Goal: Task Accomplishment & Management: Use online tool/utility

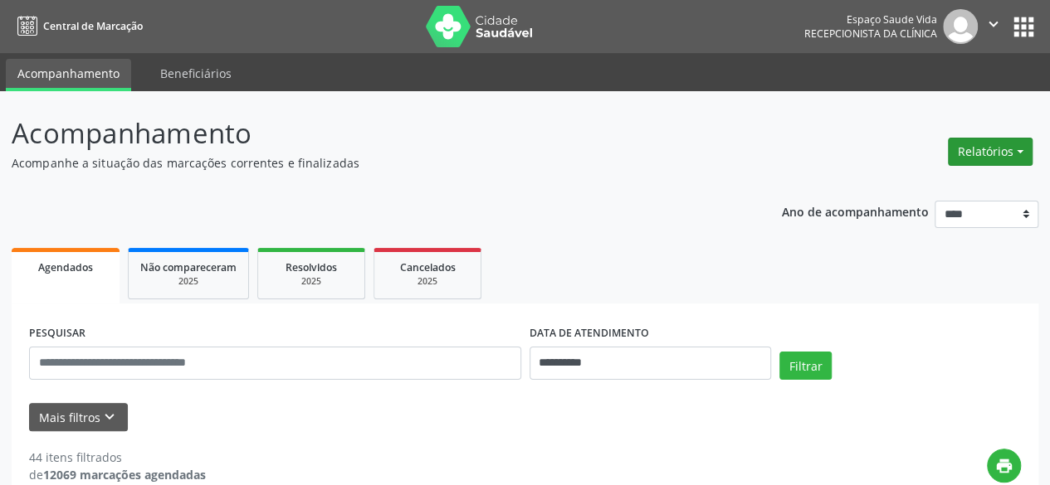
click at [1012, 149] on button "Relatórios" at bounding box center [990, 152] width 85 height 28
click at [953, 185] on link "Agendamentos" at bounding box center [944, 186] width 178 height 23
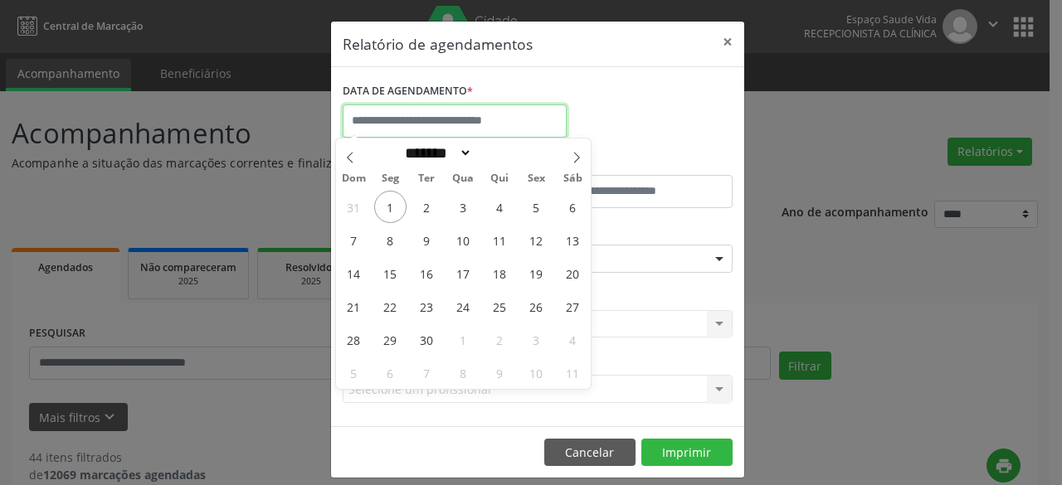
click at [534, 122] on input "text" at bounding box center [455, 121] width 224 height 33
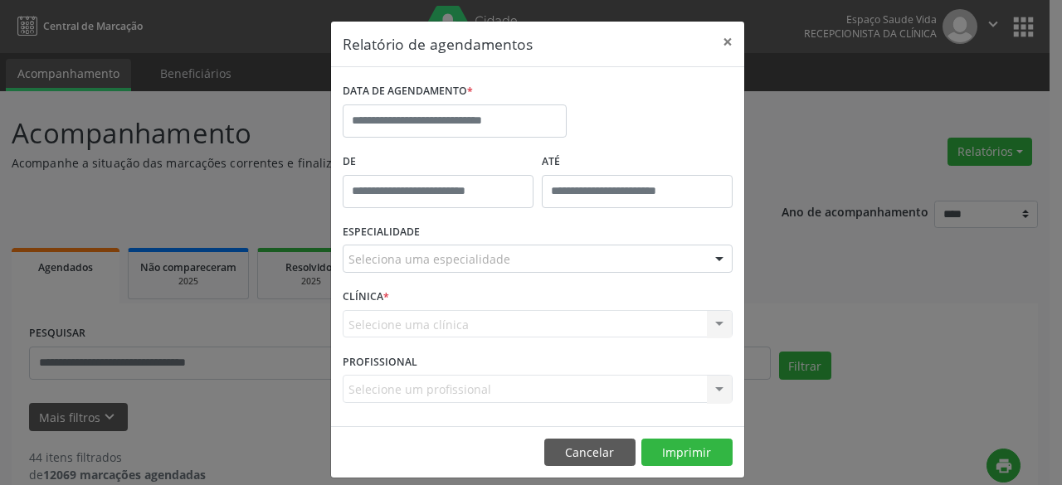
click at [672, 93] on div "DATA DE AGENDAMENTO *" at bounding box center [538, 114] width 398 height 71
click at [724, 42] on button "×" at bounding box center [727, 42] width 33 height 41
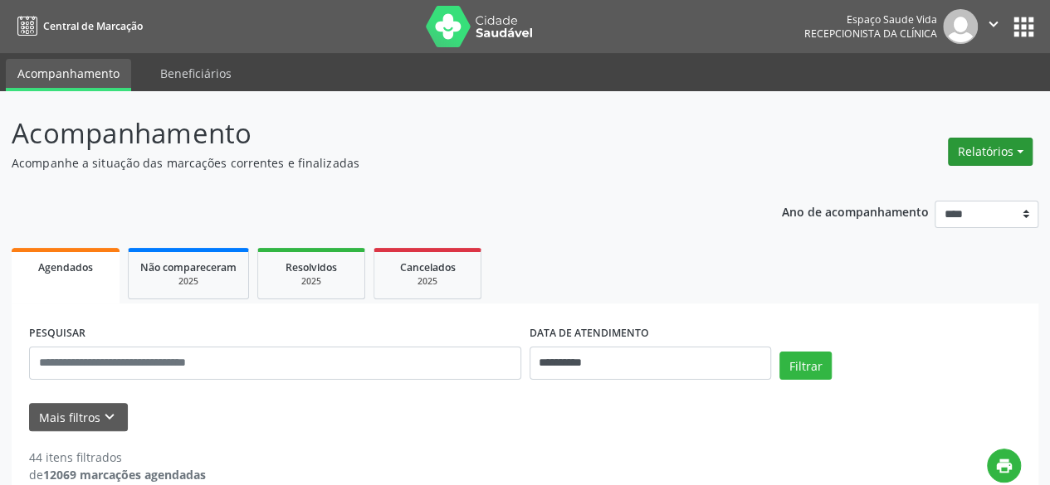
click at [1009, 153] on button "Relatórios" at bounding box center [990, 152] width 85 height 28
click at [929, 183] on link "Agendamentos" at bounding box center [944, 186] width 178 height 23
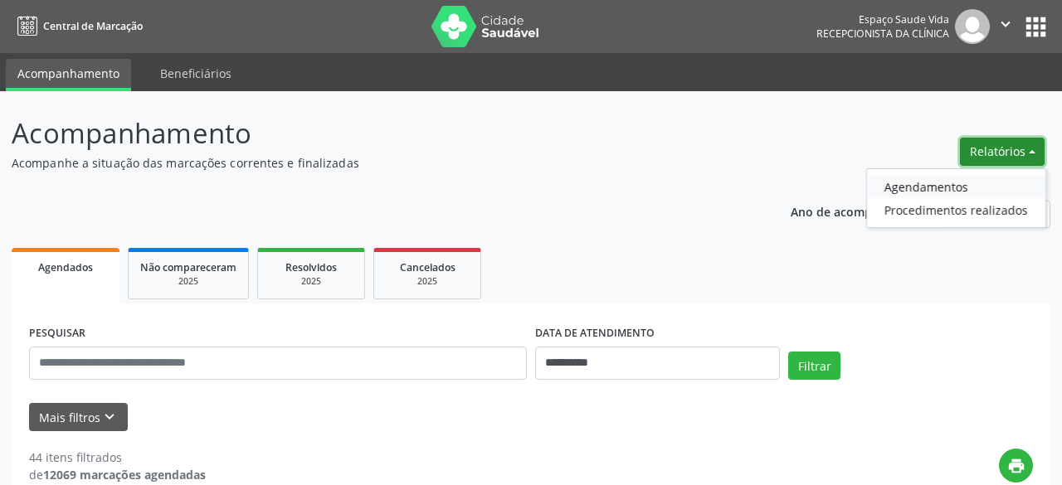
select select "*"
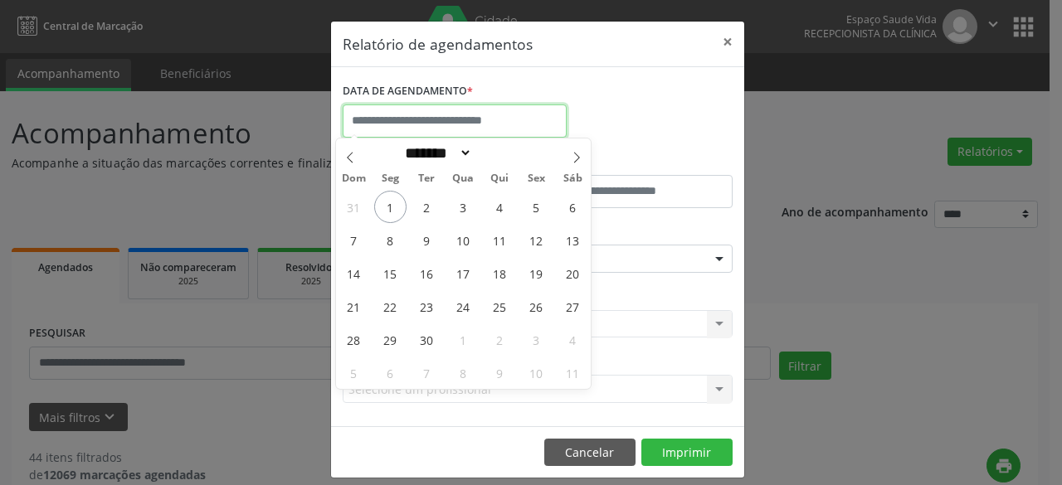
click at [490, 124] on input "text" at bounding box center [455, 121] width 224 height 33
click at [383, 217] on span "1" at bounding box center [390, 207] width 32 height 32
type input "**********"
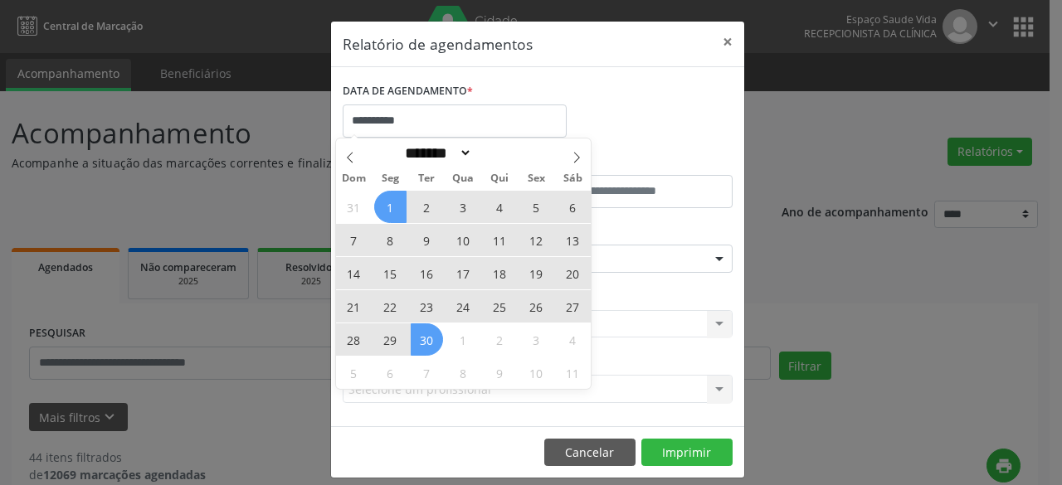
click at [435, 341] on span "30" at bounding box center [427, 340] width 32 height 32
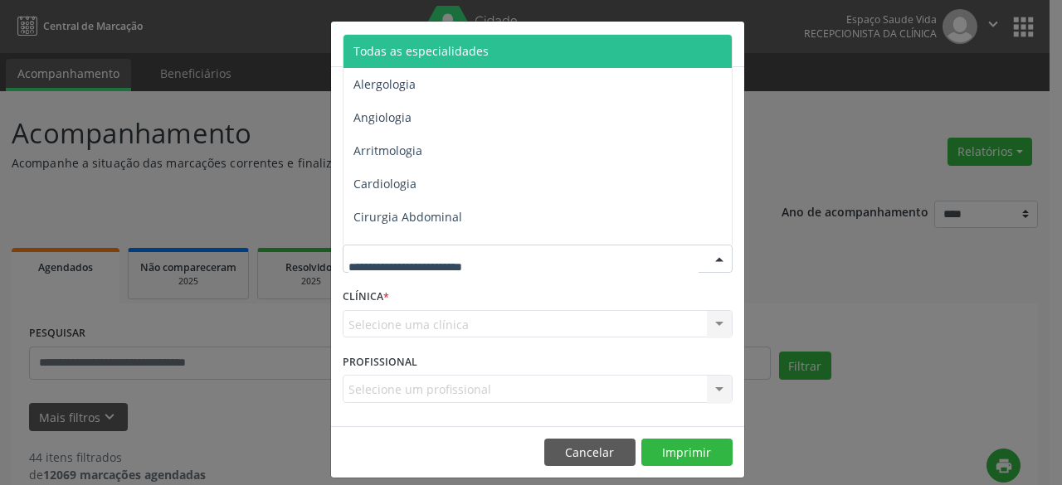
click at [707, 256] on div at bounding box center [719, 260] width 25 height 28
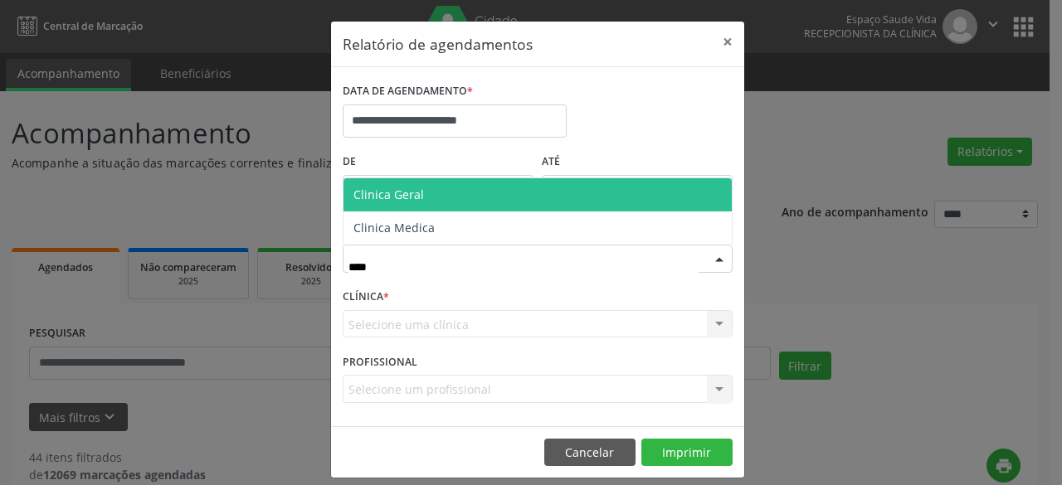
type input "*****"
click at [429, 189] on span "Clinica Geral" at bounding box center [538, 194] width 388 height 33
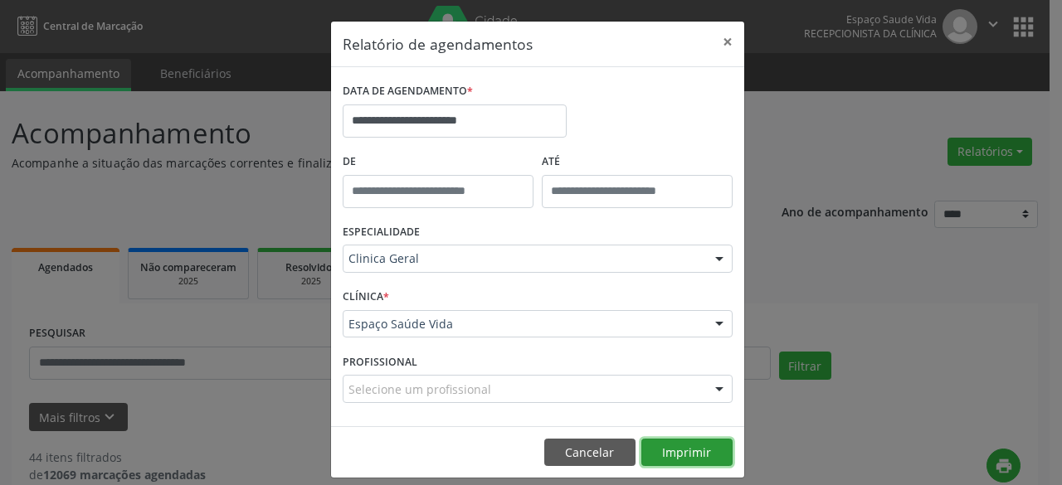
click at [676, 449] on button "Imprimir" at bounding box center [686, 453] width 91 height 28
click at [677, 455] on button "Imprimir" at bounding box center [686, 453] width 91 height 28
click at [723, 39] on button "×" at bounding box center [727, 42] width 33 height 41
